Goal: Task Accomplishment & Management: Manage account settings

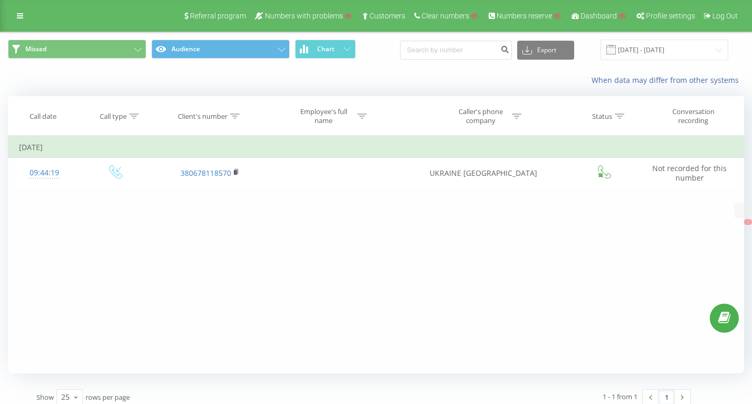
click at [24, 25] on div "Referral program Numbers with problems Customers Clear numbers Numbers reserve …" at bounding box center [376, 16] width 752 height 32
click at [26, 16] on link at bounding box center [20, 15] width 19 height 15
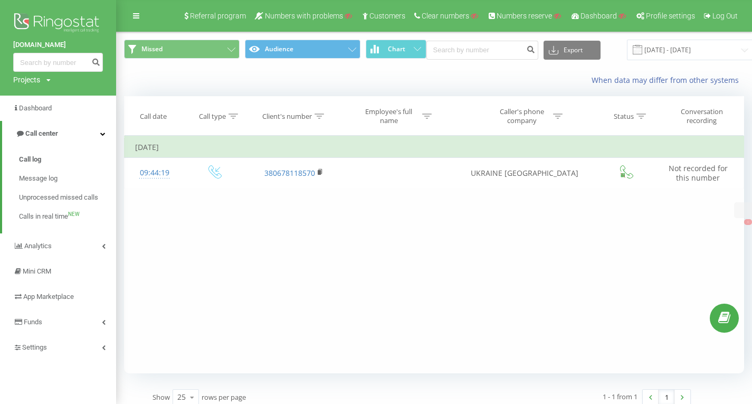
click at [227, 219] on div "Filter by condition Equal Enter value Cancel OK Filter by condition Contains Ca…" at bounding box center [434, 254] width 620 height 237
click at [645, 48] on input "21.07.2025 - 21.08.2025" at bounding box center [691, 50] width 128 height 21
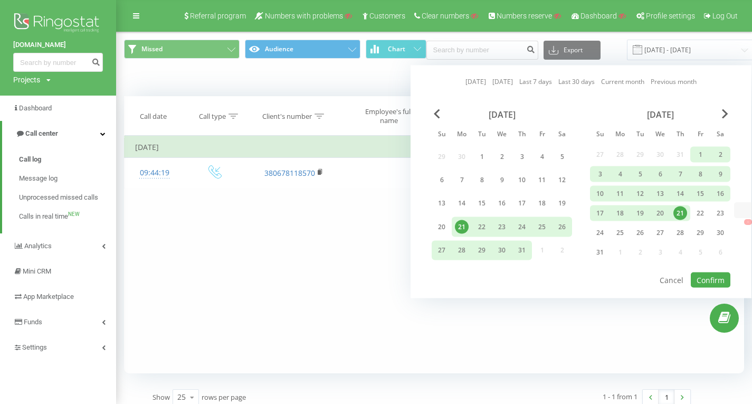
click at [681, 213] on div "21" at bounding box center [680, 213] width 14 height 14
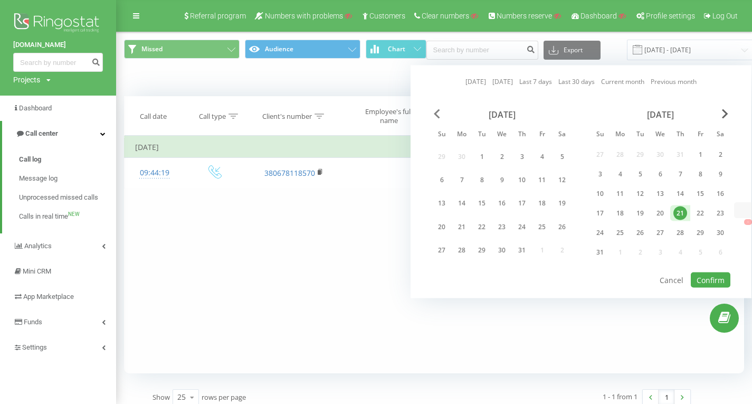
click at [434, 111] on span "Previous Month" at bounding box center [437, 113] width 6 height 9
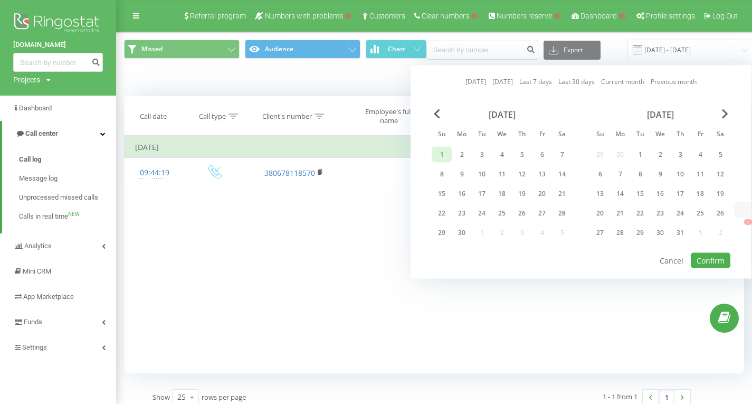
click at [450, 154] on div "1" at bounding box center [441, 155] width 20 height 16
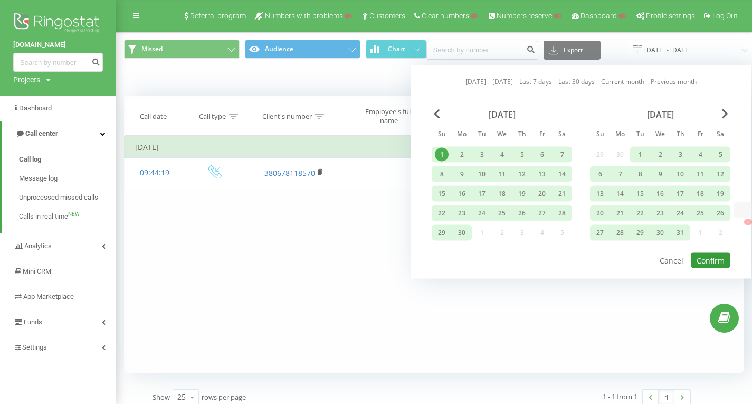
click at [698, 258] on button "Confirm" at bounding box center [710, 260] width 40 height 15
type input "01.06.2025 - 21.08.2025"
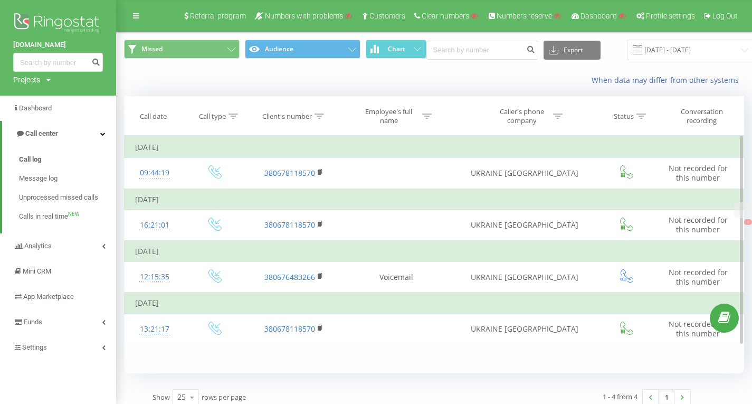
scroll to position [9, 0]
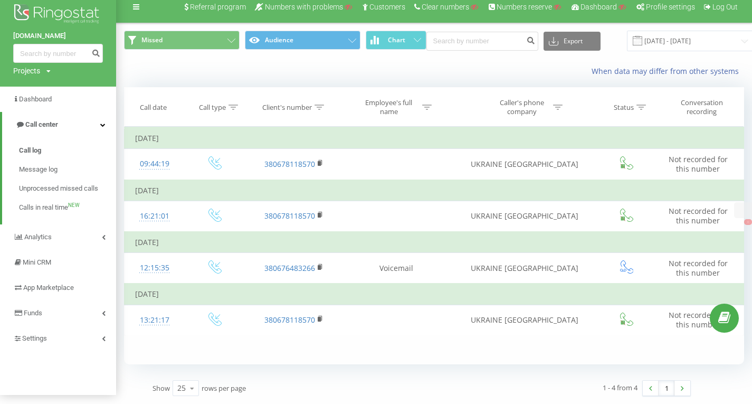
click at [164, 13] on div "Referral program Numbers with problems Customers Clear numbers Numbers reserve …" at bounding box center [376, 7] width 752 height 32
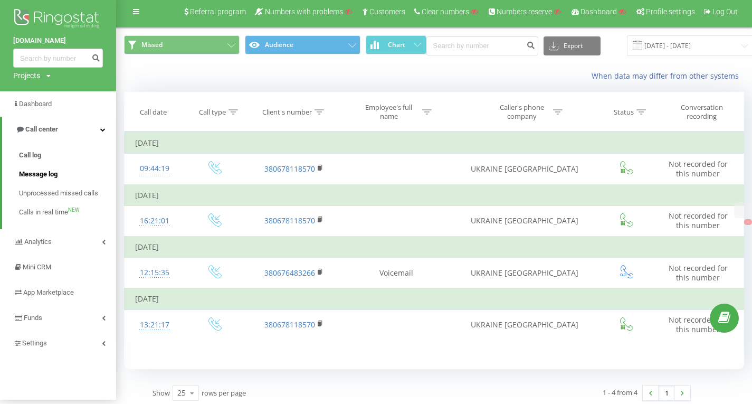
scroll to position [0, 0]
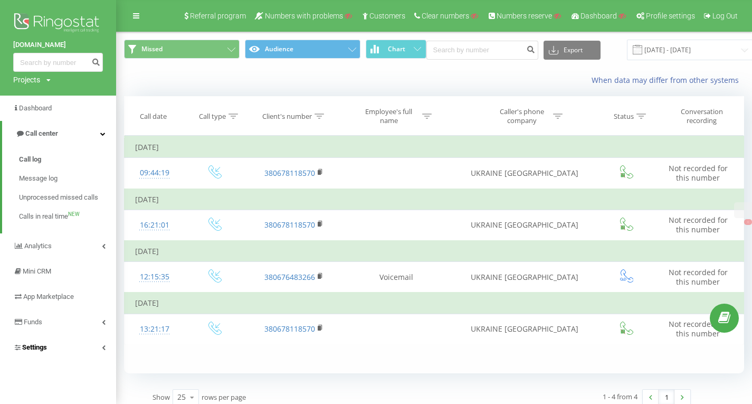
click at [50, 346] on link "Settings" at bounding box center [58, 346] width 116 height 25
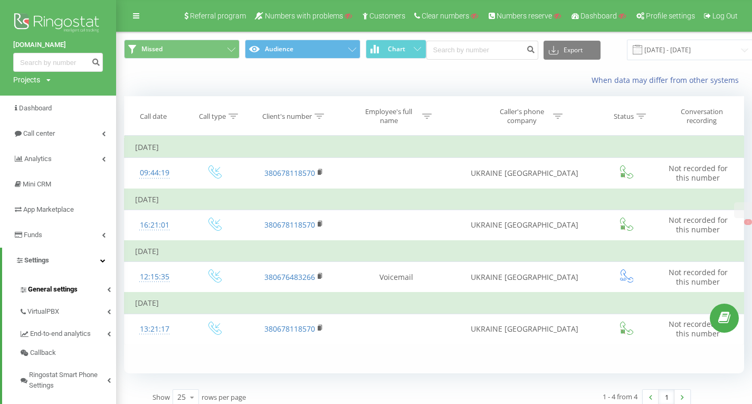
click at [56, 293] on span "General settings" at bounding box center [53, 289] width 50 height 11
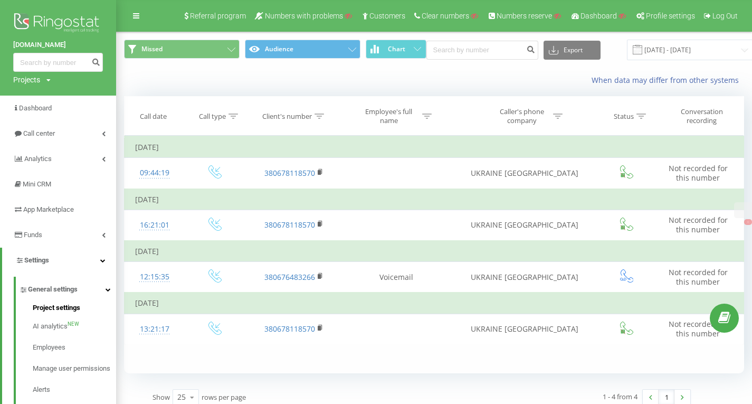
click at [59, 307] on span "Project settings" at bounding box center [56, 307] width 47 height 11
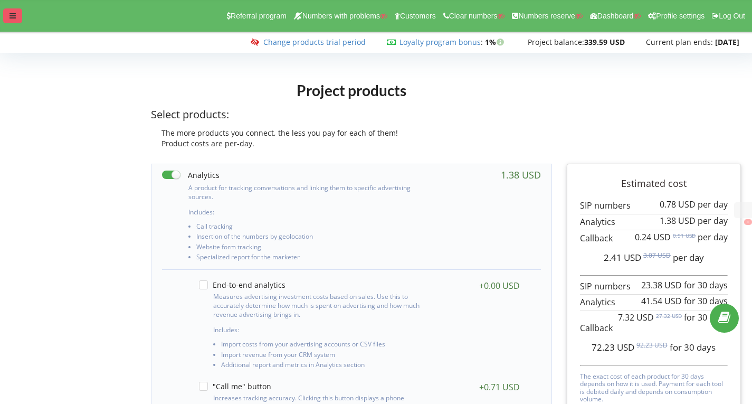
click at [15, 17] on icon at bounding box center [12, 15] width 6 height 7
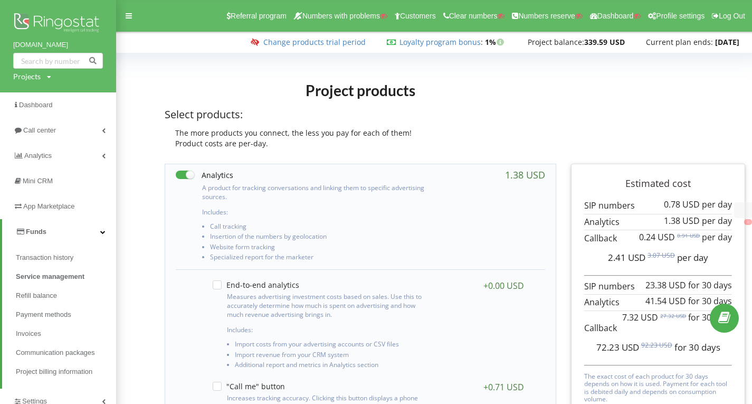
click at [38, 78] on div "Projects" at bounding box center [26, 76] width 27 height 11
drag, startPoint x: 42, startPoint y: 91, endPoint x: 42, endPoint y: 99, distance: 7.9
click at [42, 91] on input "text" at bounding box center [46, 98] width 53 height 15
click at [57, 107] on div "merezha-prava.com.ua Search" at bounding box center [60, 98] width 95 height 33
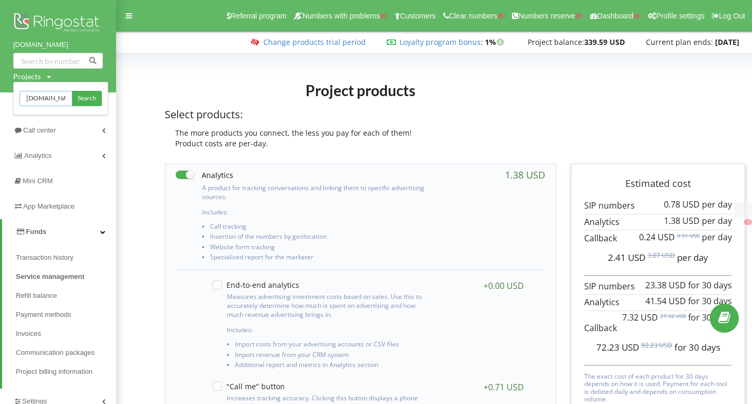
click at [56, 103] on input "merezha-prava.com.ua" at bounding box center [46, 98] width 53 height 15
type input "bani"
click at [83, 98] on span "Search" at bounding box center [87, 98] width 19 height 9
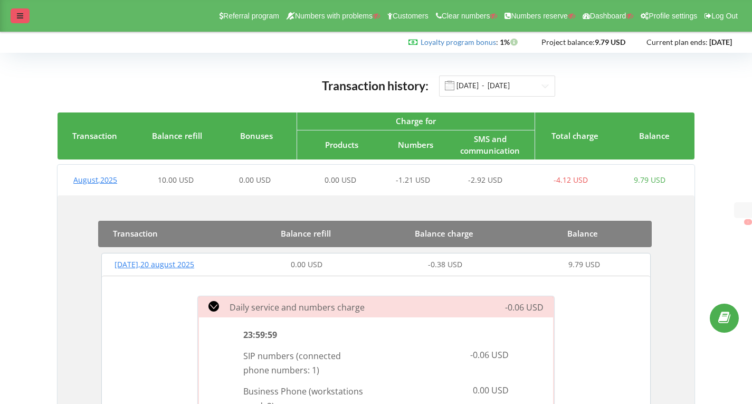
click at [29, 16] on div at bounding box center [20, 15] width 19 height 15
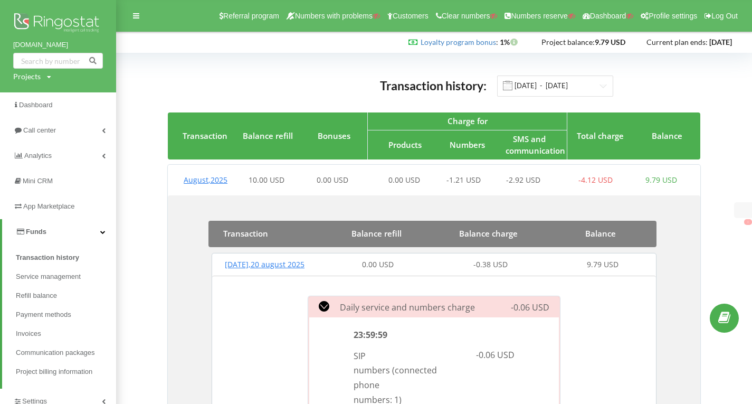
click at [39, 74] on div "Projects" at bounding box center [26, 76] width 27 height 11
click at [42, 97] on input "text" at bounding box center [46, 98] width 53 height 15
paste input "[DOMAIN_NAME]"
type input "[DOMAIN_NAME]"
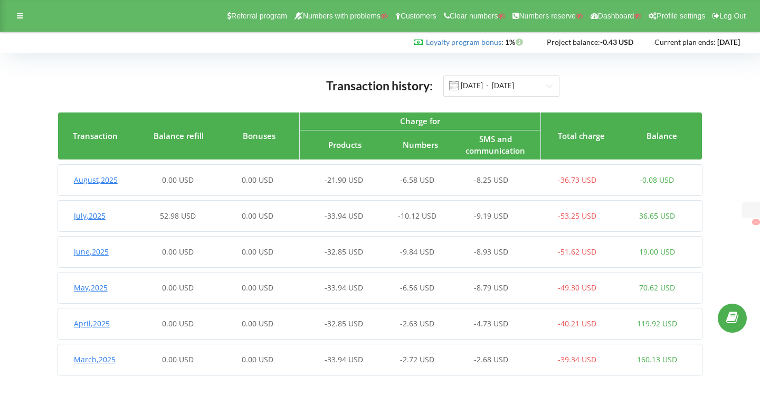
click at [148, 180] on div "0.00 USD" at bounding box center [178, 180] width 80 height 11
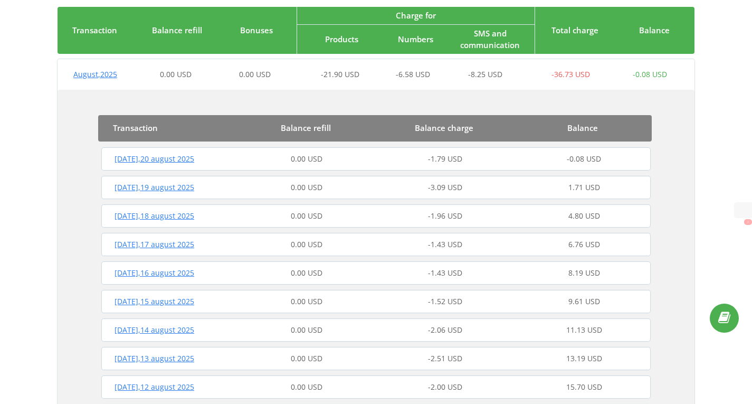
scroll to position [211, 0]
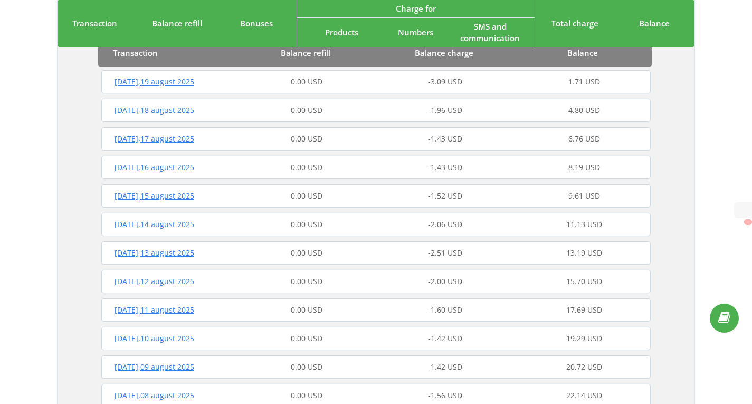
click at [66, 88] on div "Transaction Balance refill Balance charge Balance Wednesday , 20 august 2025 0.…" at bounding box center [375, 305] width 637 height 642
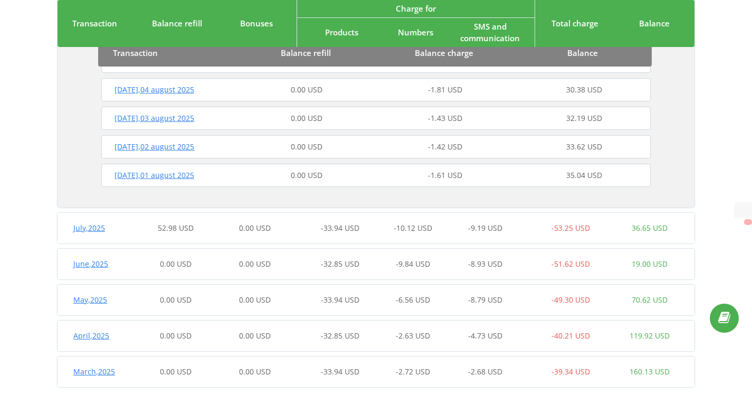
scroll to position [633, 0]
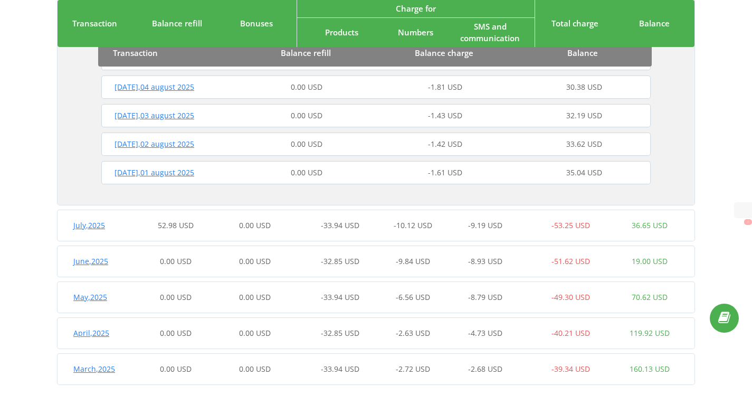
click at [447, 224] on div "-10.12 USD" at bounding box center [412, 225] width 79 height 11
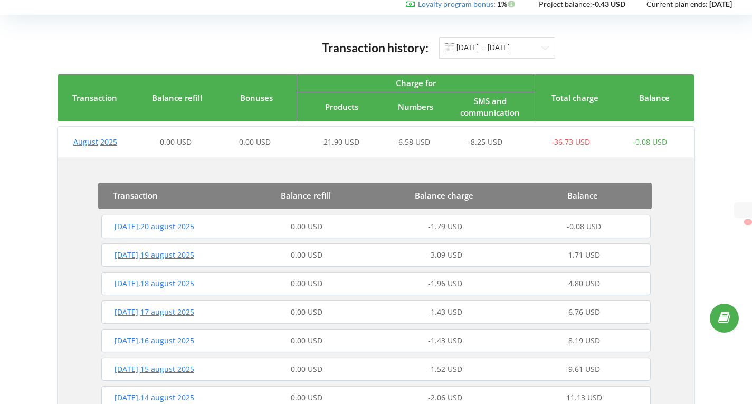
scroll to position [0, 0]
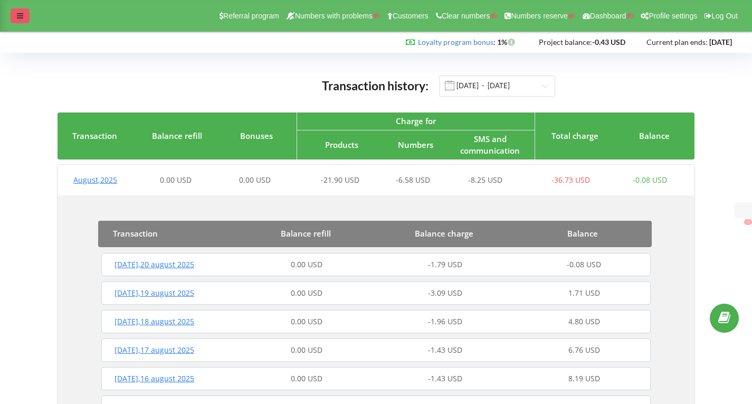
click at [15, 17] on div at bounding box center [20, 15] width 19 height 15
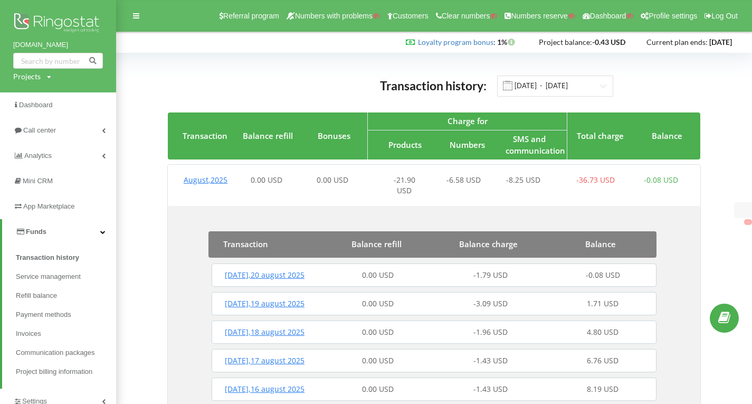
click at [39, 82] on div "filmschool.com.ua Projects Search" at bounding box center [58, 46] width 116 height 92
click at [40, 79] on div "Projects" at bounding box center [26, 76] width 27 height 11
click at [39, 94] on input "text" at bounding box center [46, 98] width 53 height 15
paste input "[DOMAIN_NAME]"
type input "[DOMAIN_NAME]"
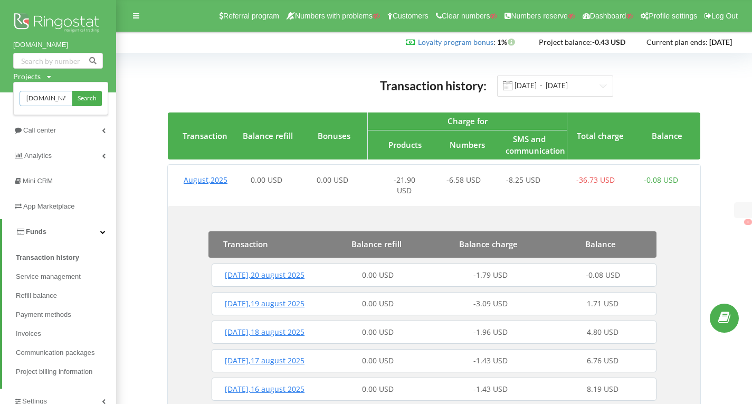
scroll to position [0, 10]
